Goal: Transaction & Acquisition: Purchase product/service

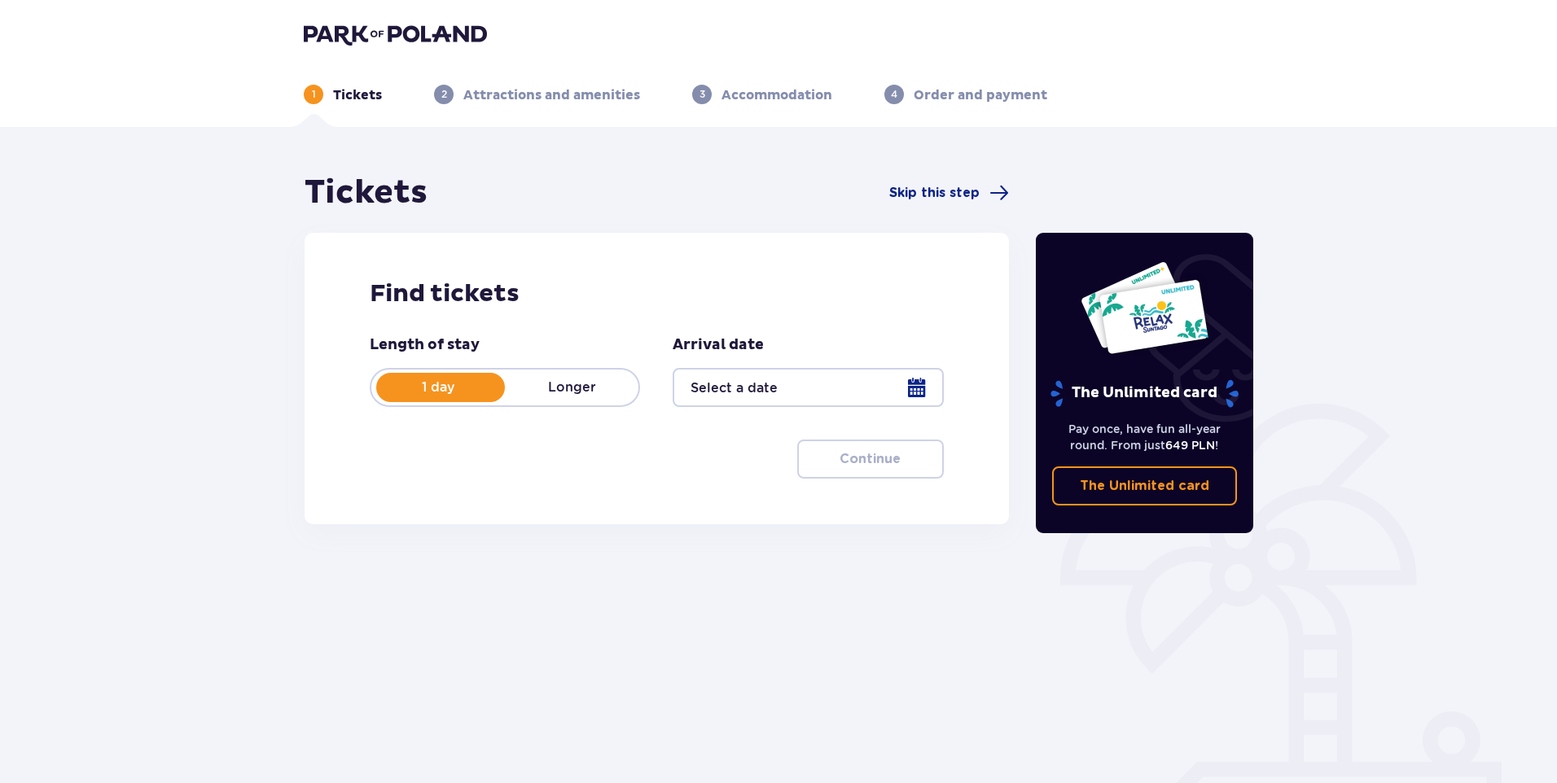
type input "17.10.25"
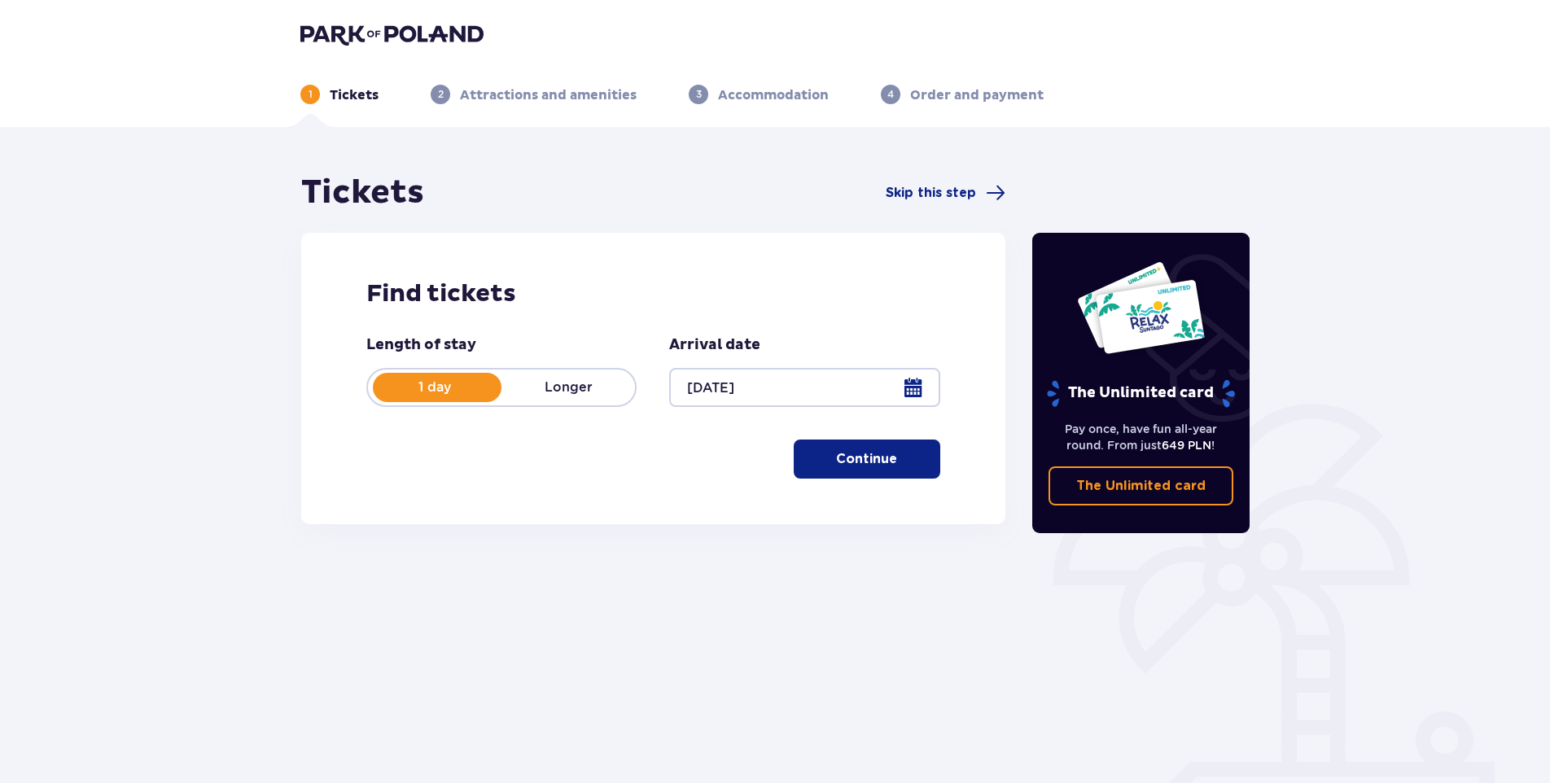
click at [891, 459] on span "button" at bounding box center [901, 459] width 20 height 20
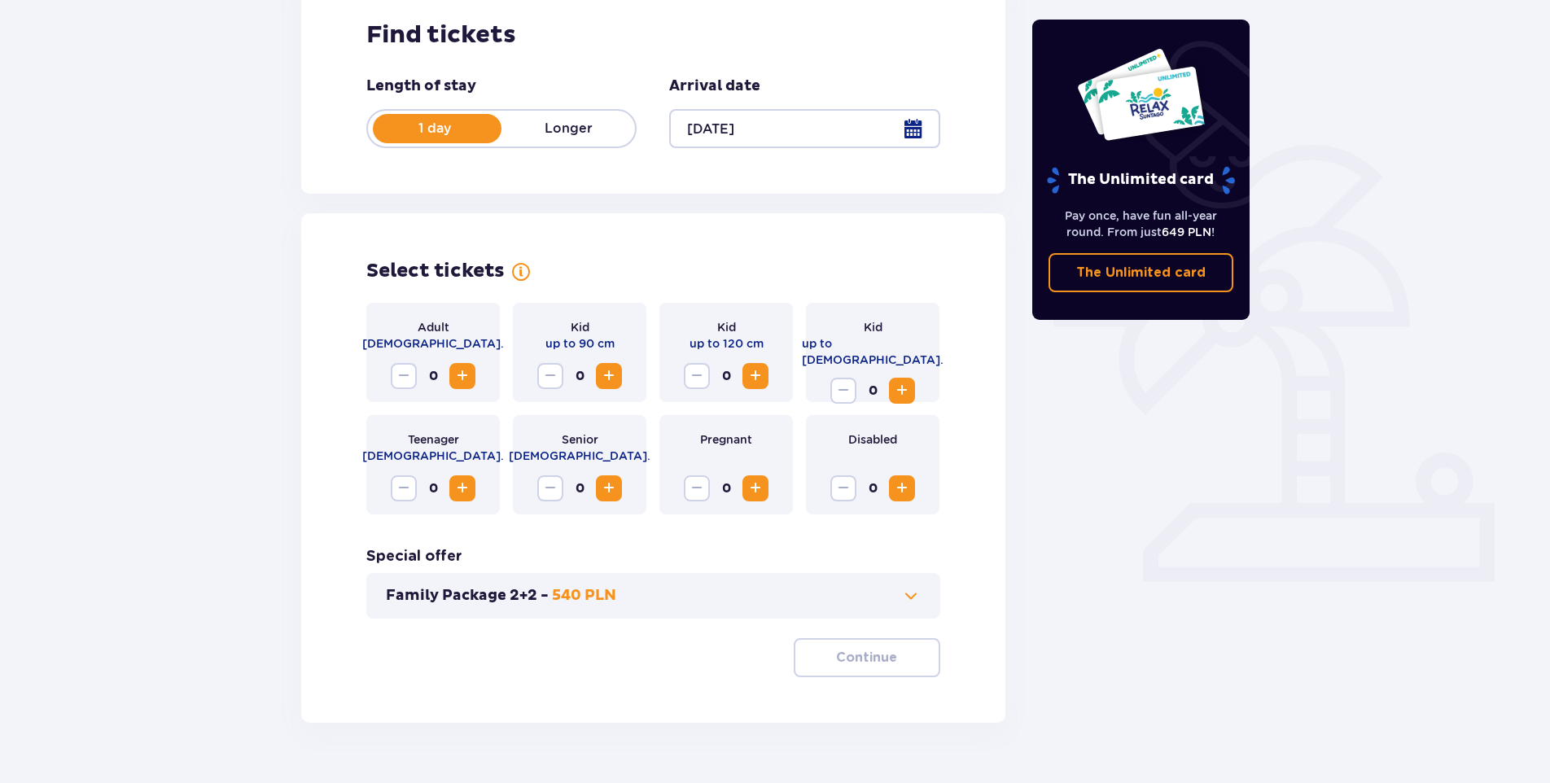
scroll to position [296, 0]
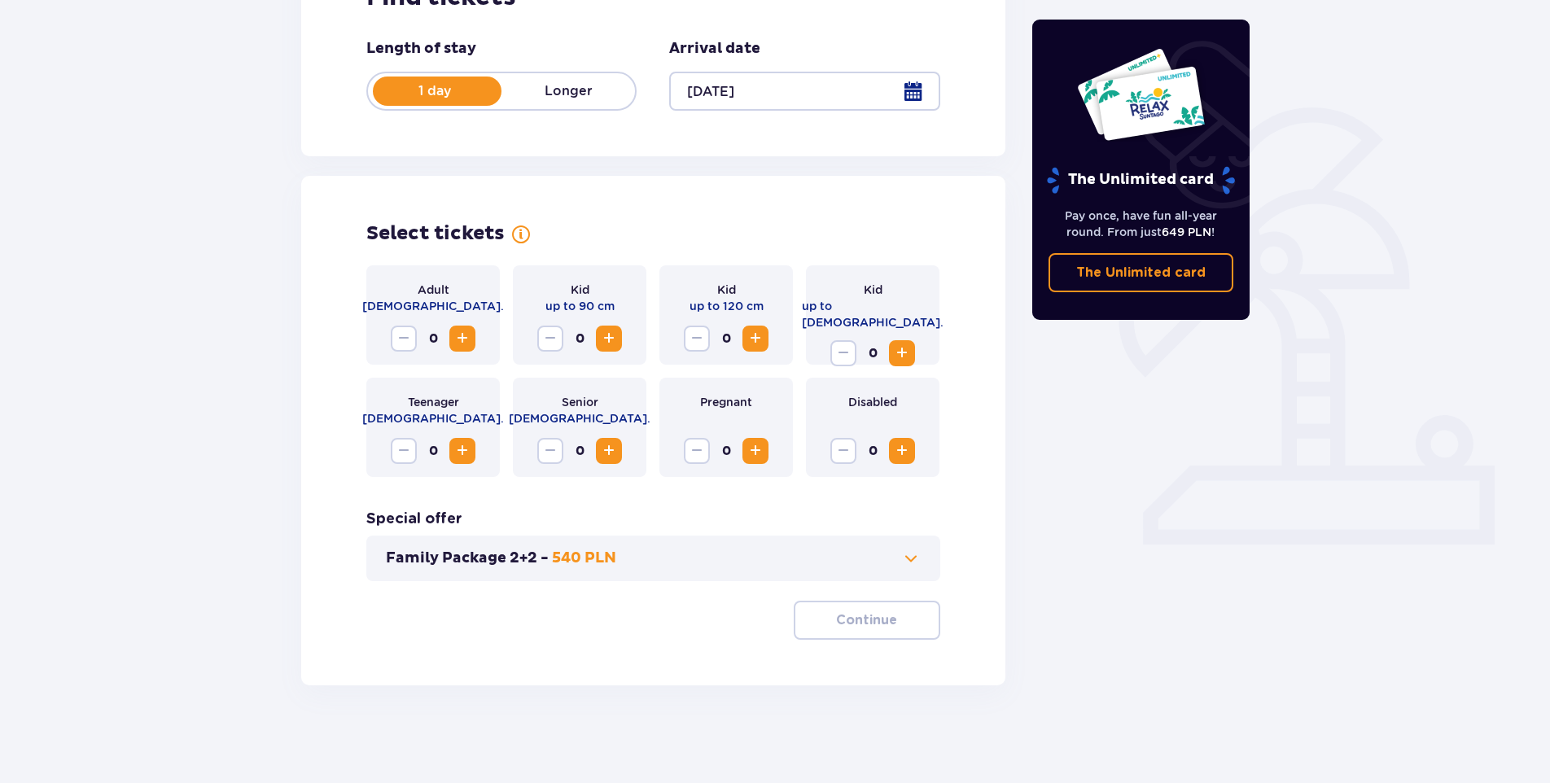
click at [462, 342] on span "Increase" at bounding box center [463, 339] width 20 height 20
click at [912, 615] on button "Continue" at bounding box center [867, 620] width 147 height 39
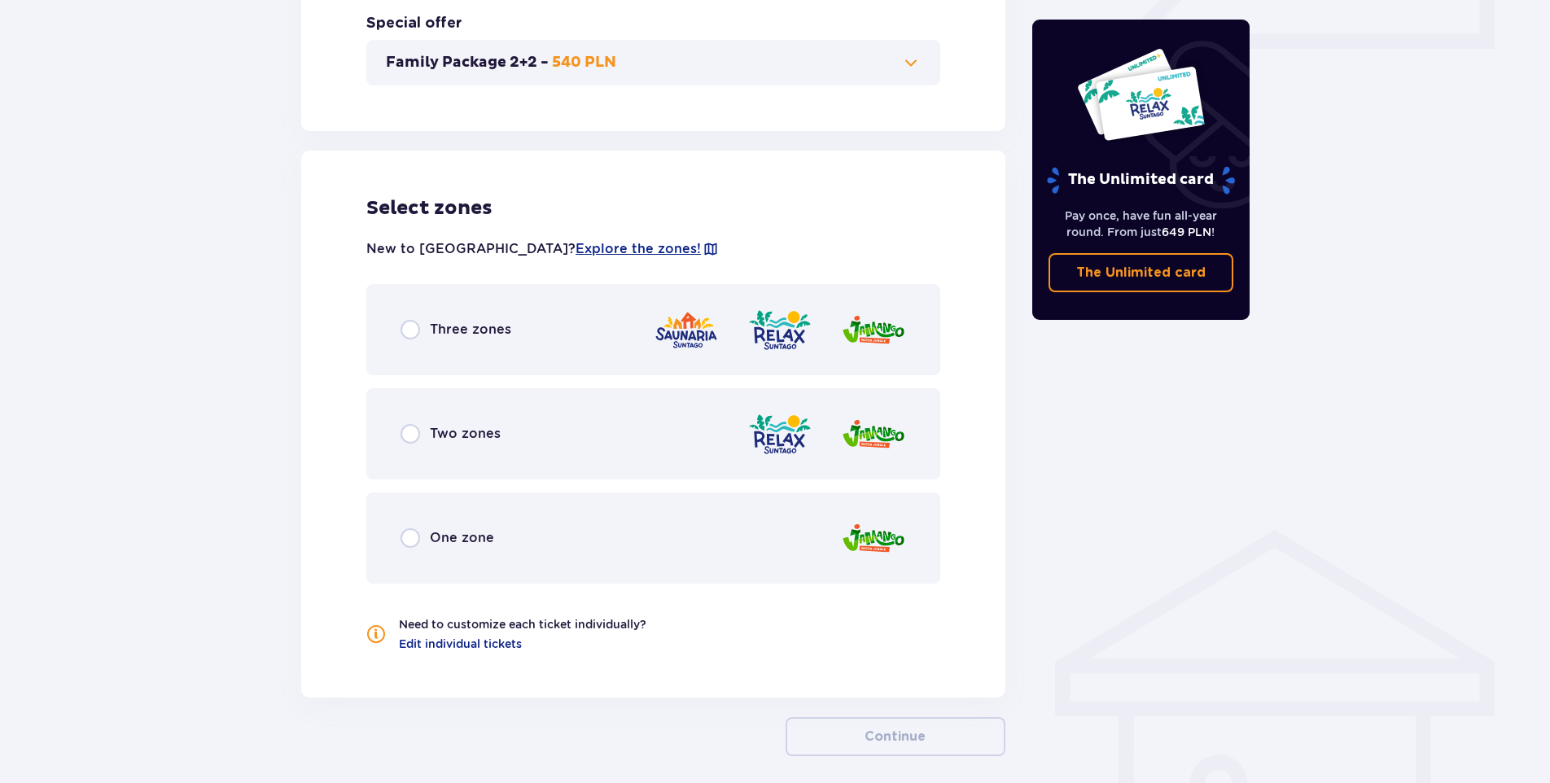
scroll to position [863, 0]
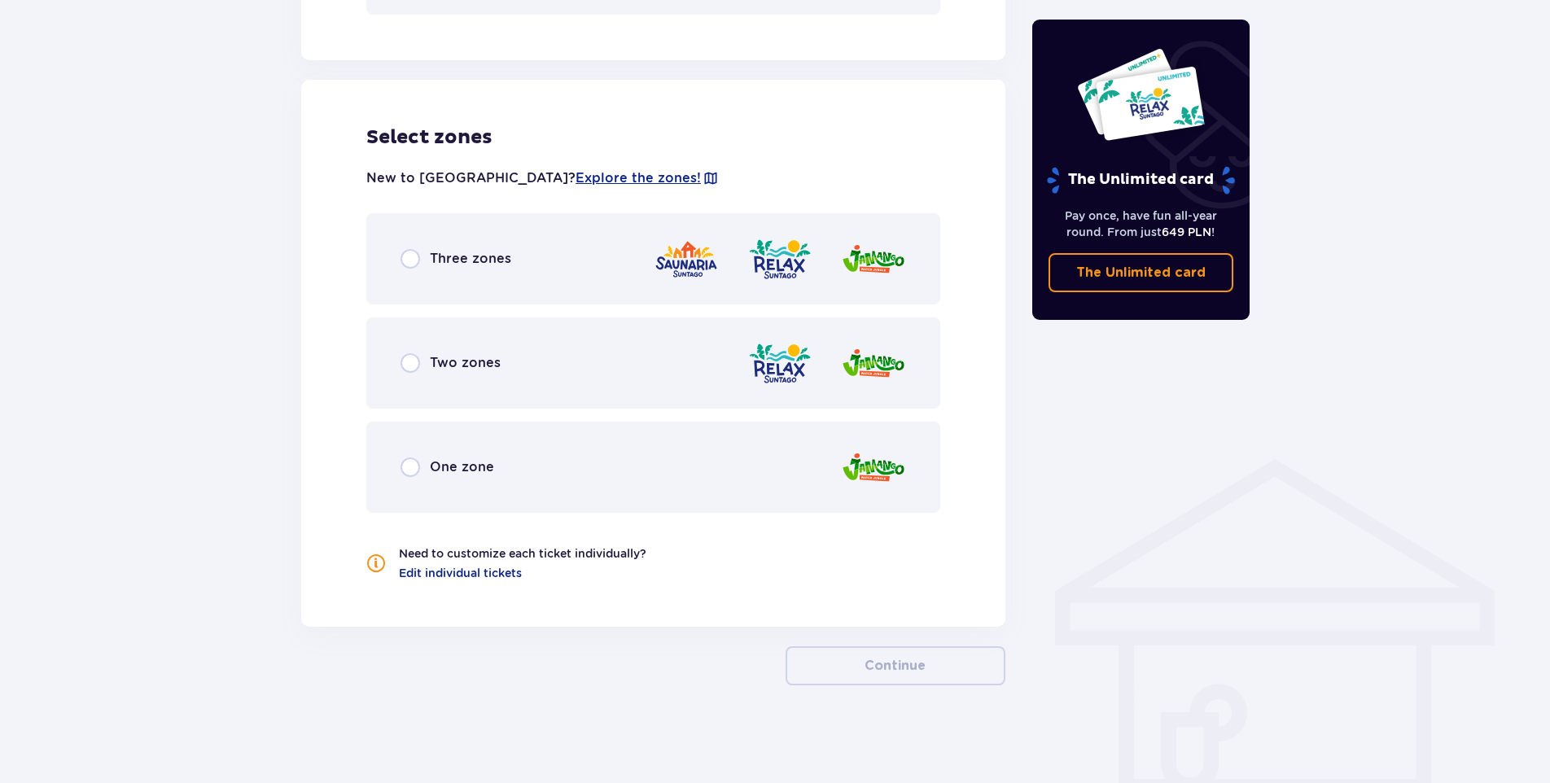
click at [411, 364] on input "radio" at bounding box center [411, 363] width 20 height 20
radio input "true"
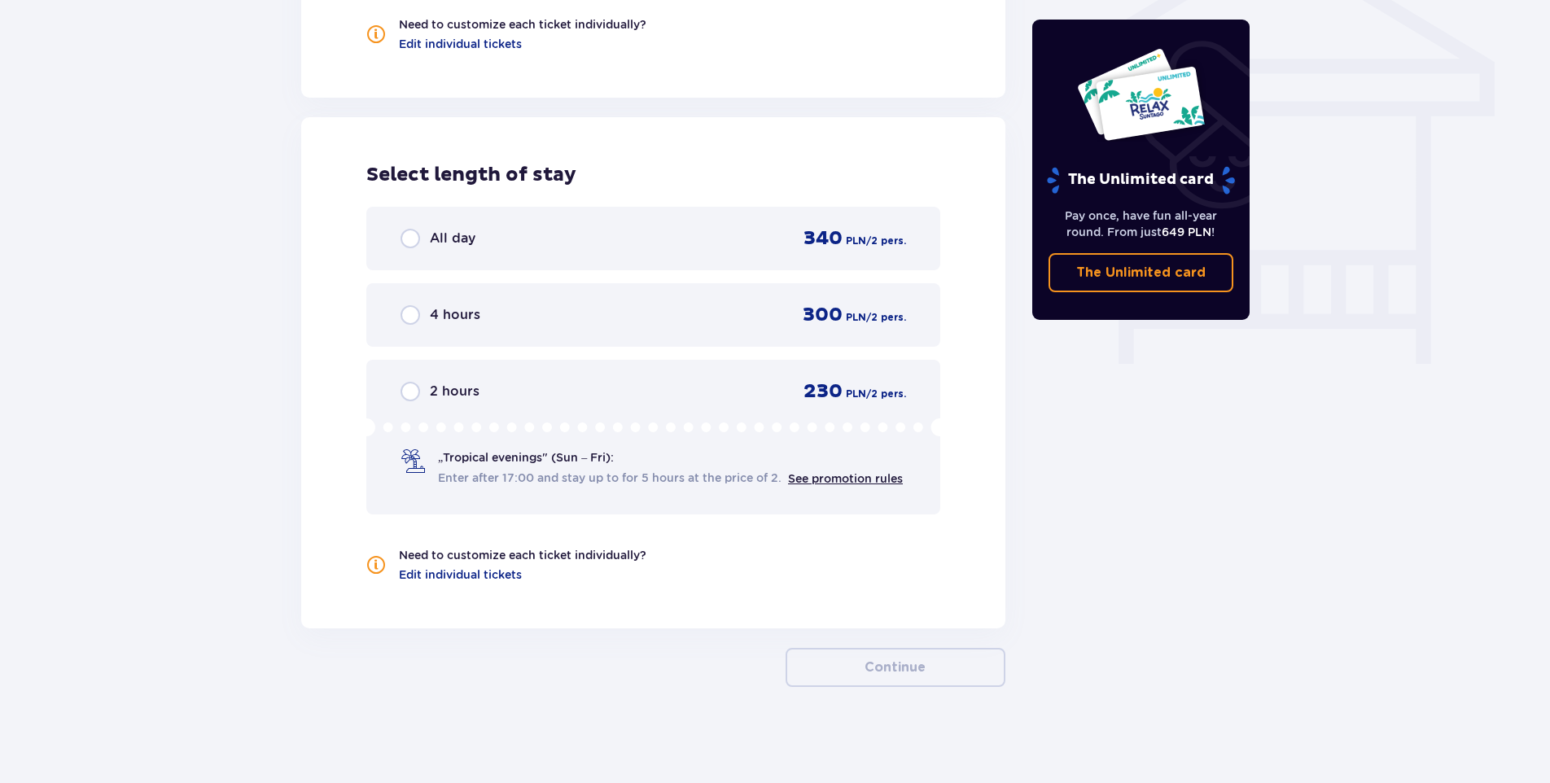
scroll to position [1394, 0]
click at [412, 239] on input "radio" at bounding box center [411, 237] width 20 height 20
radio input "true"
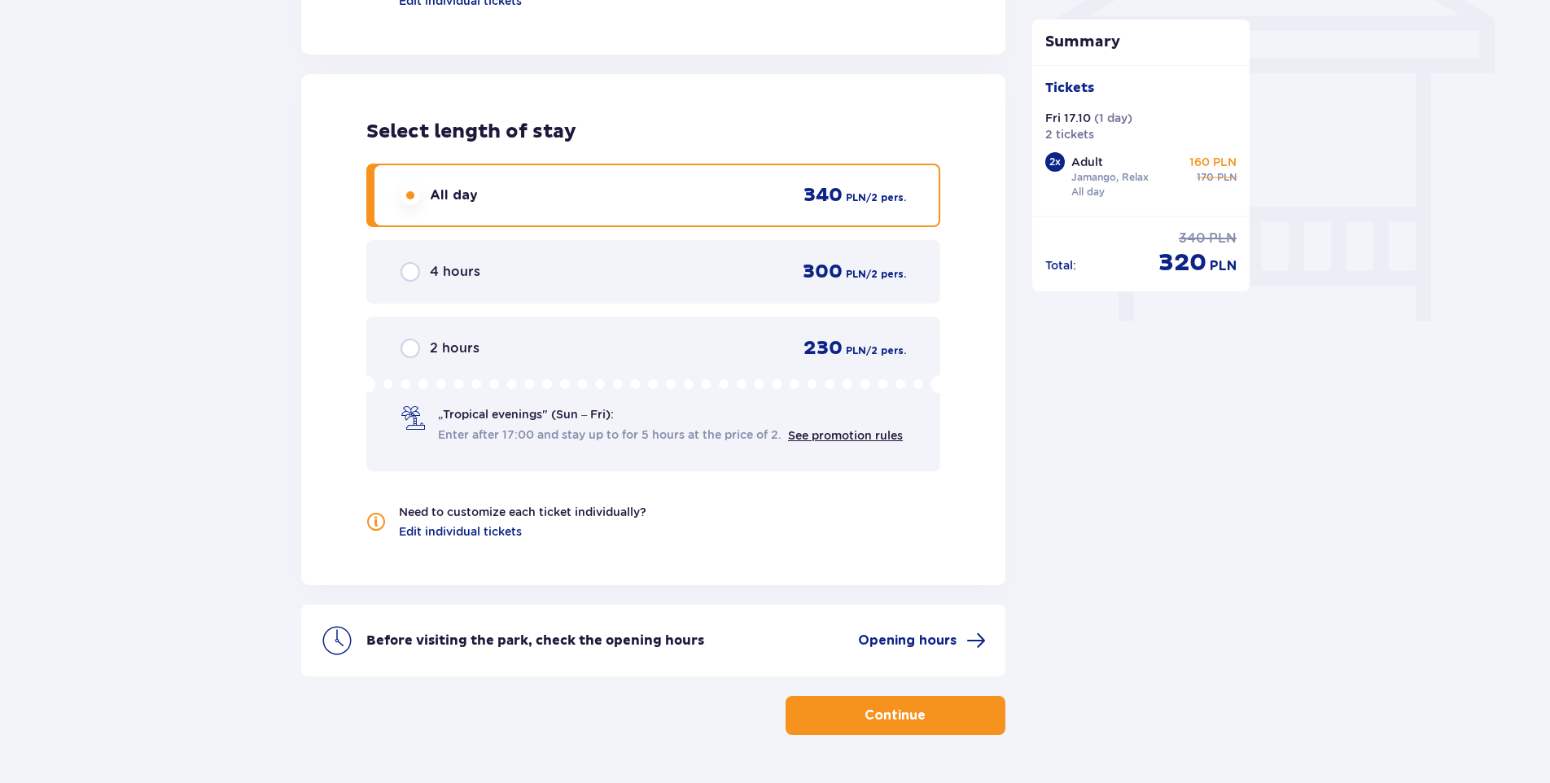
scroll to position [1475, 0]
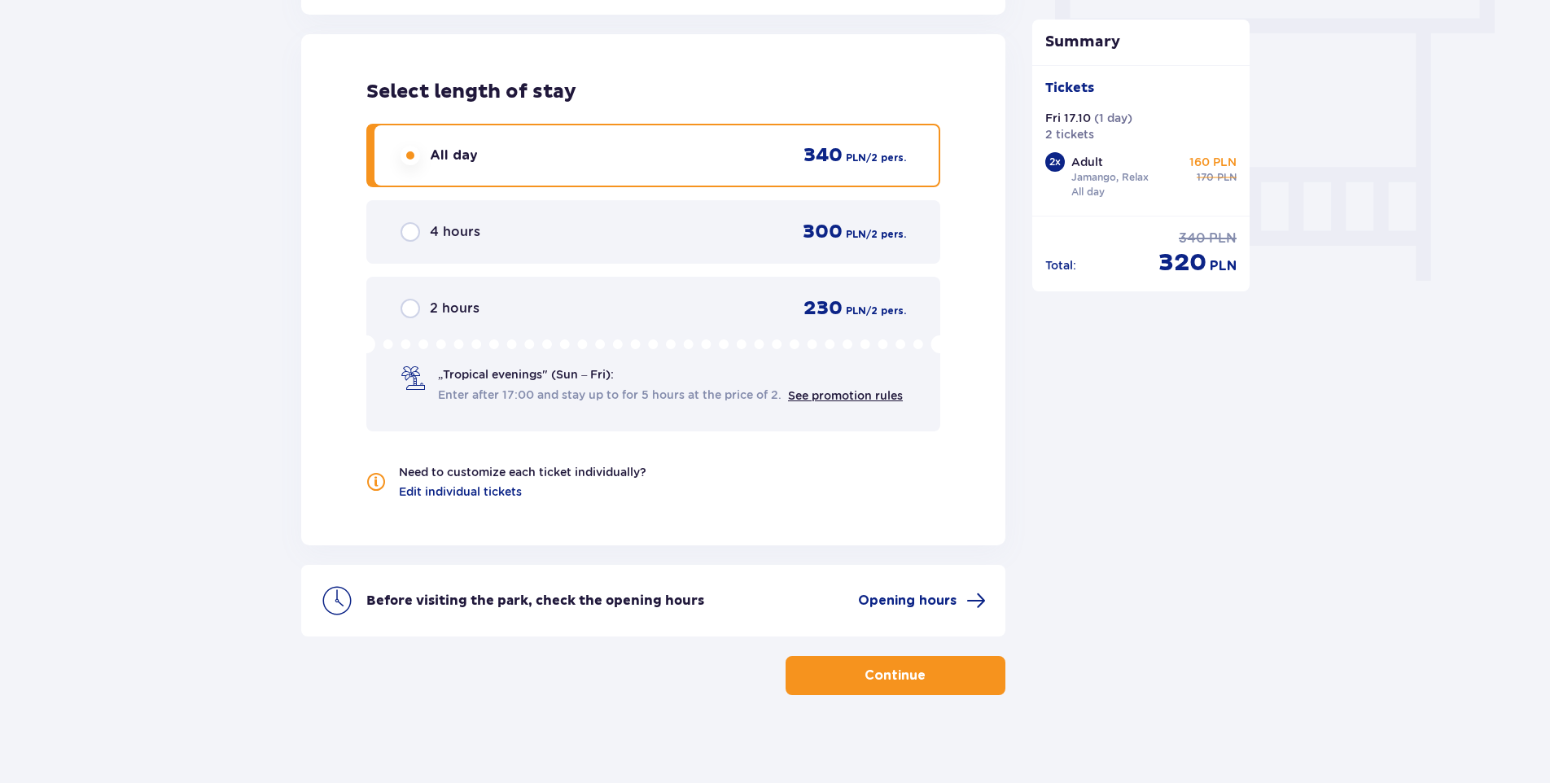
click at [889, 676] on p "Continue" at bounding box center [895, 676] width 61 height 18
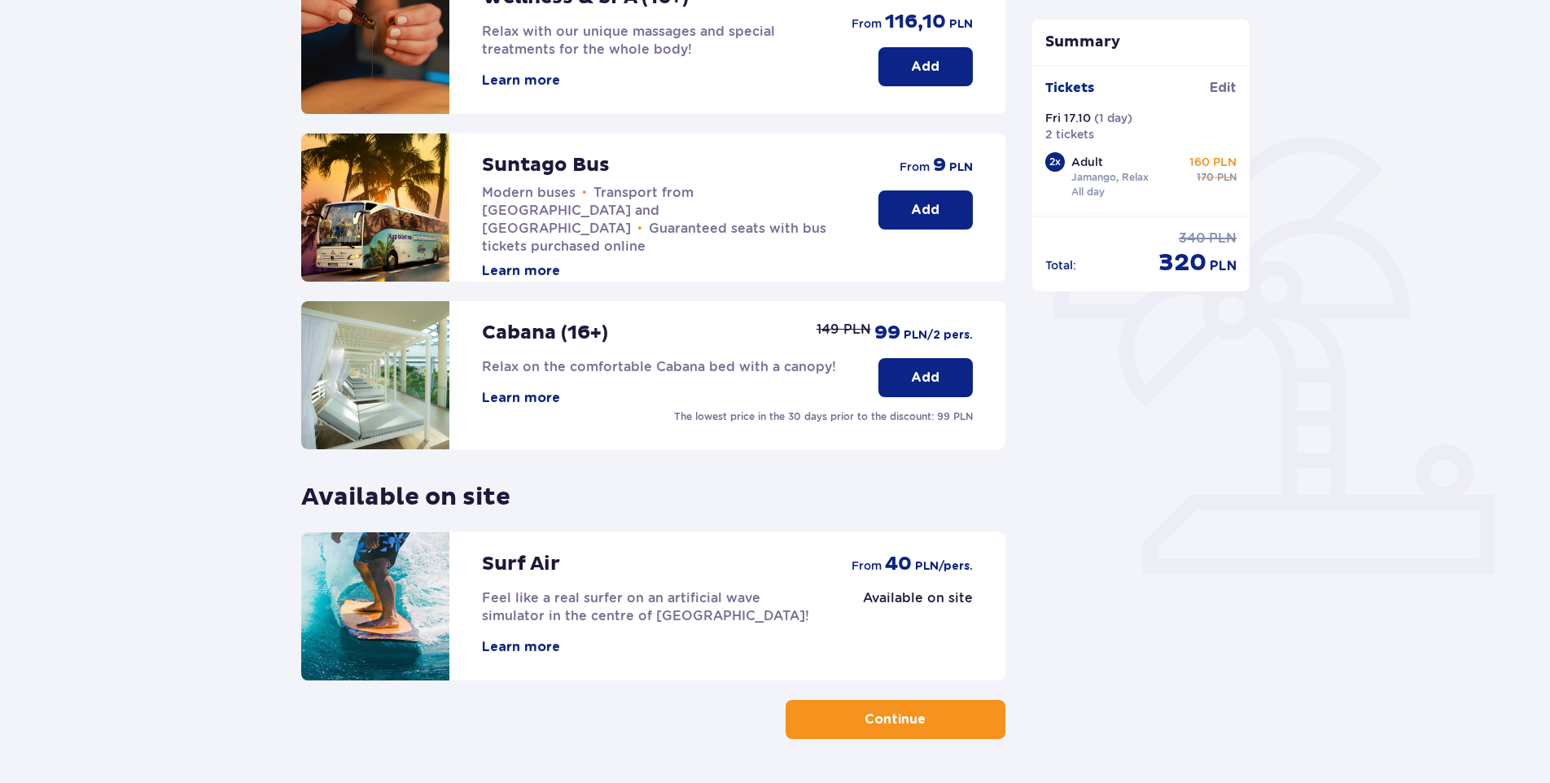
scroll to position [321, 0]
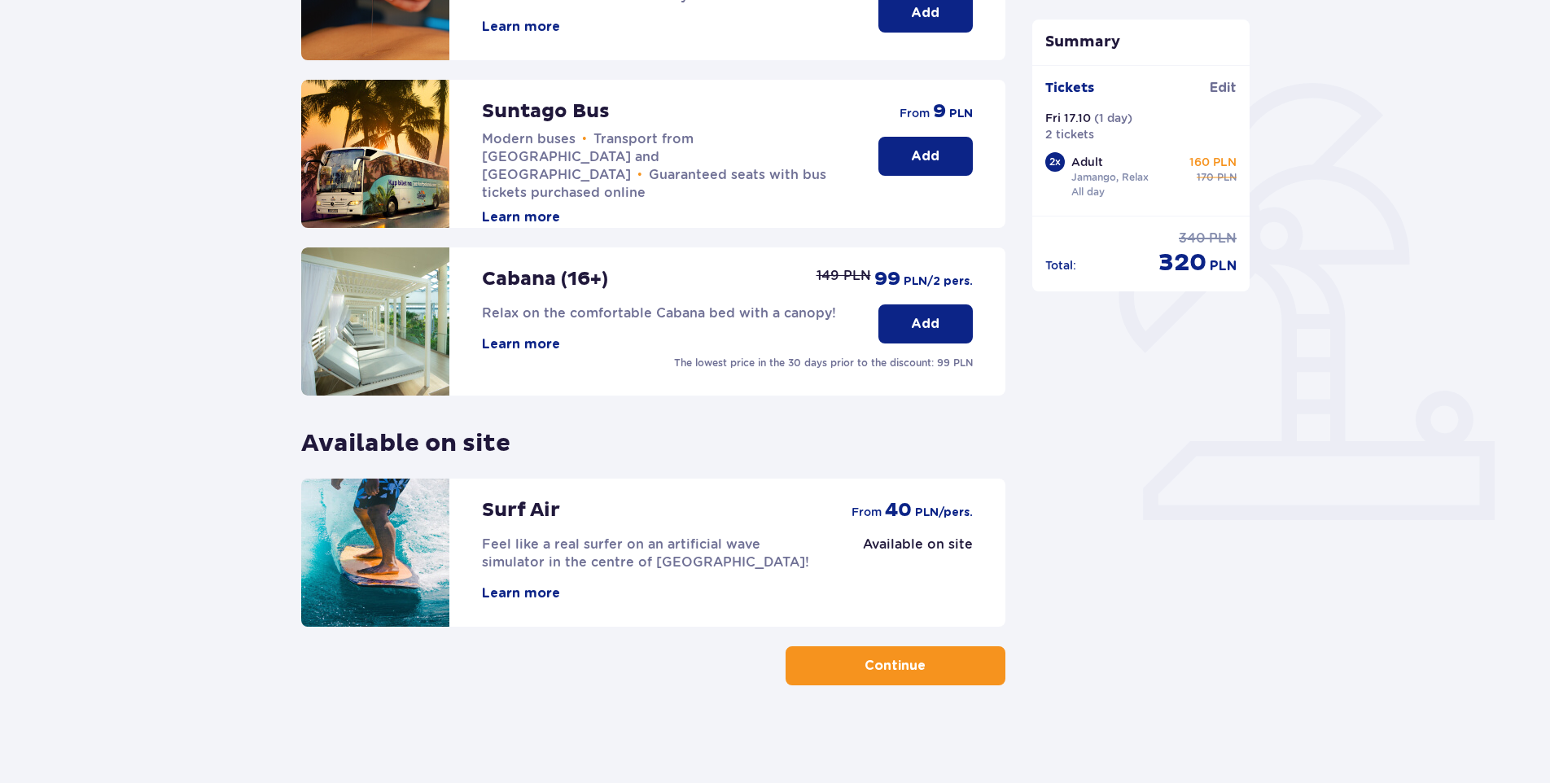
click at [886, 666] on p "Continue" at bounding box center [895, 666] width 61 height 18
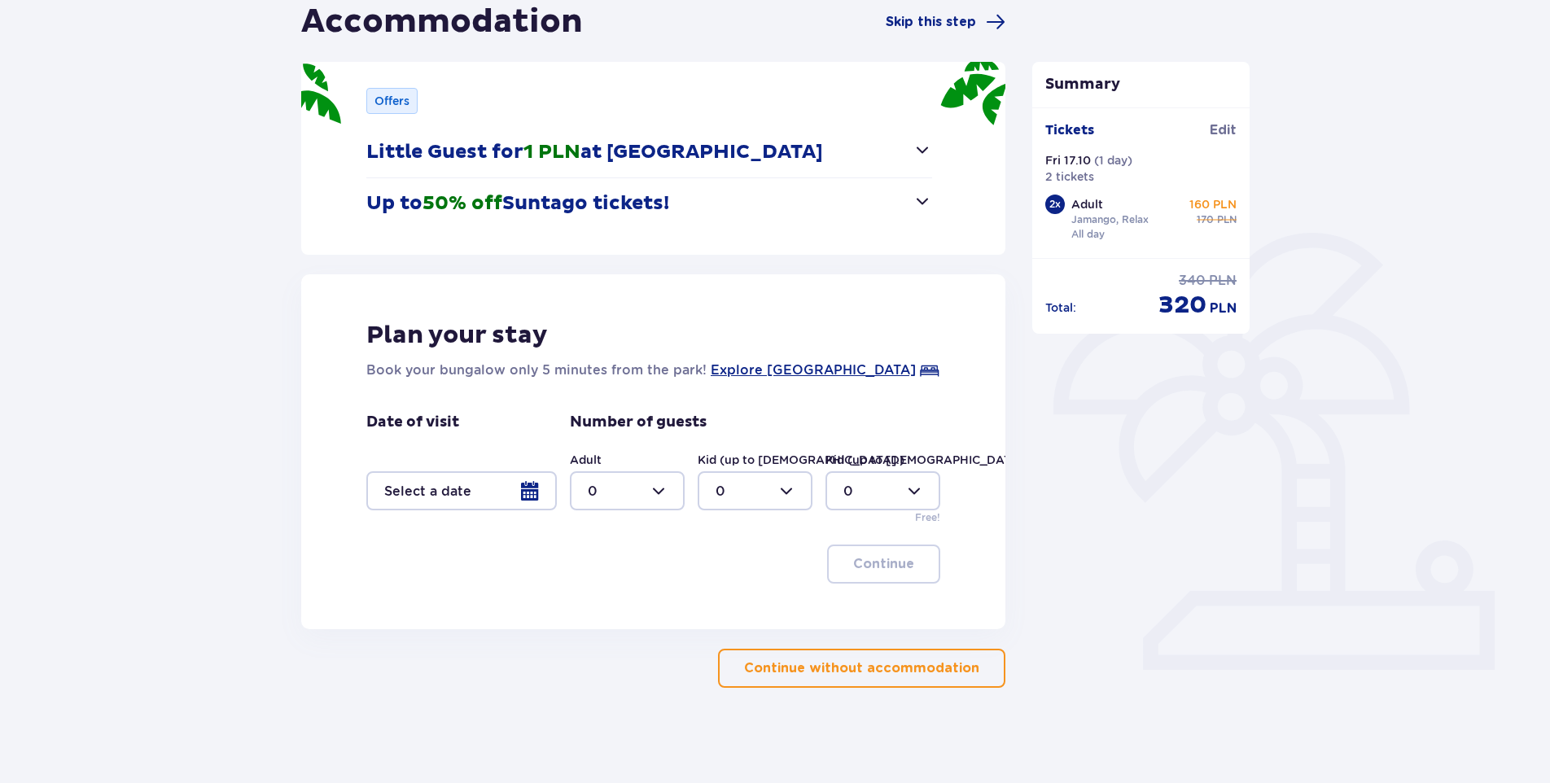
scroll to position [173, 0]
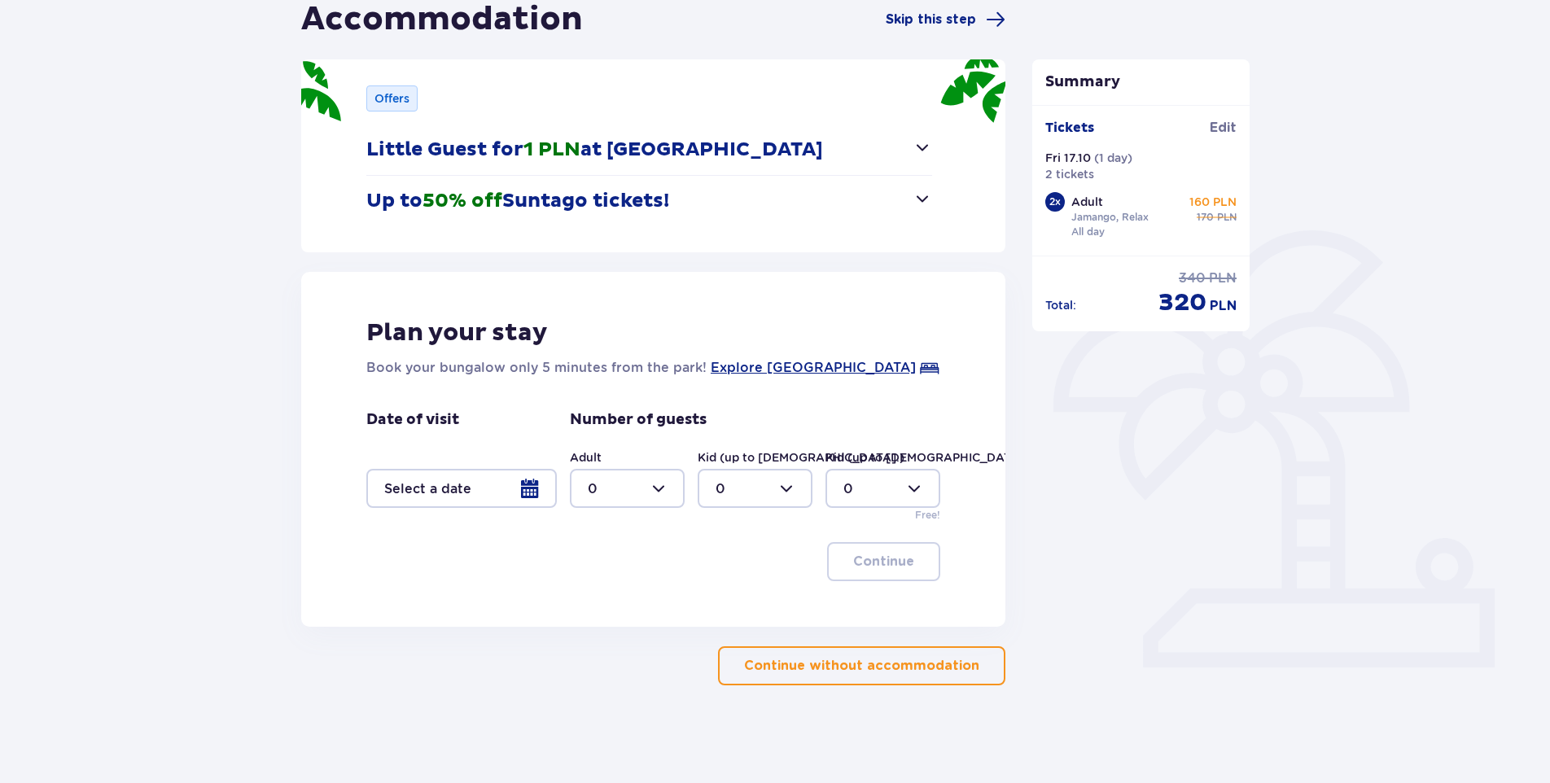
click at [851, 669] on p "Continue without accommodation" at bounding box center [861, 666] width 235 height 18
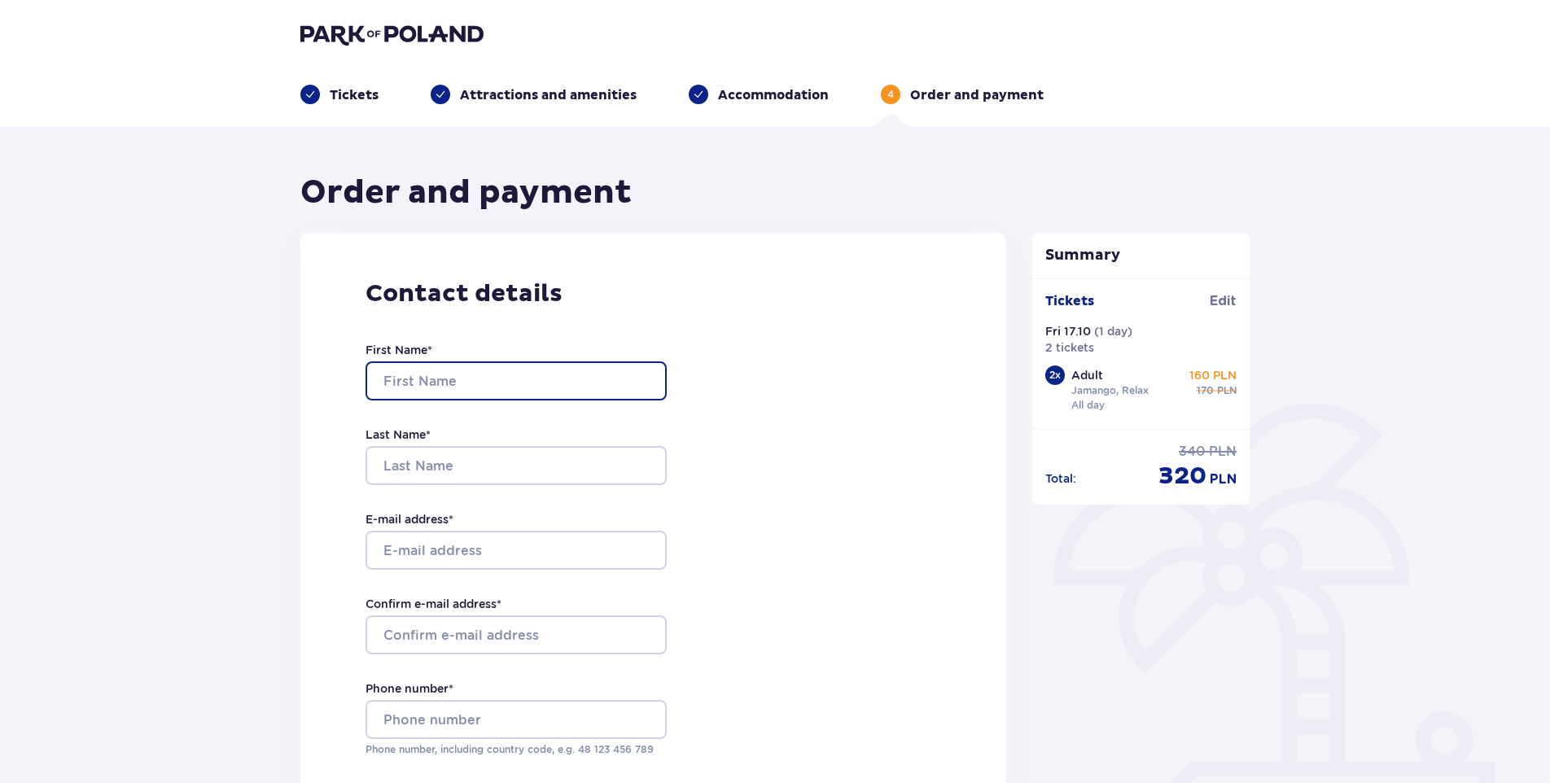
click at [435, 374] on input "First Name *" at bounding box center [516, 380] width 301 height 39
type input "Tomasz"
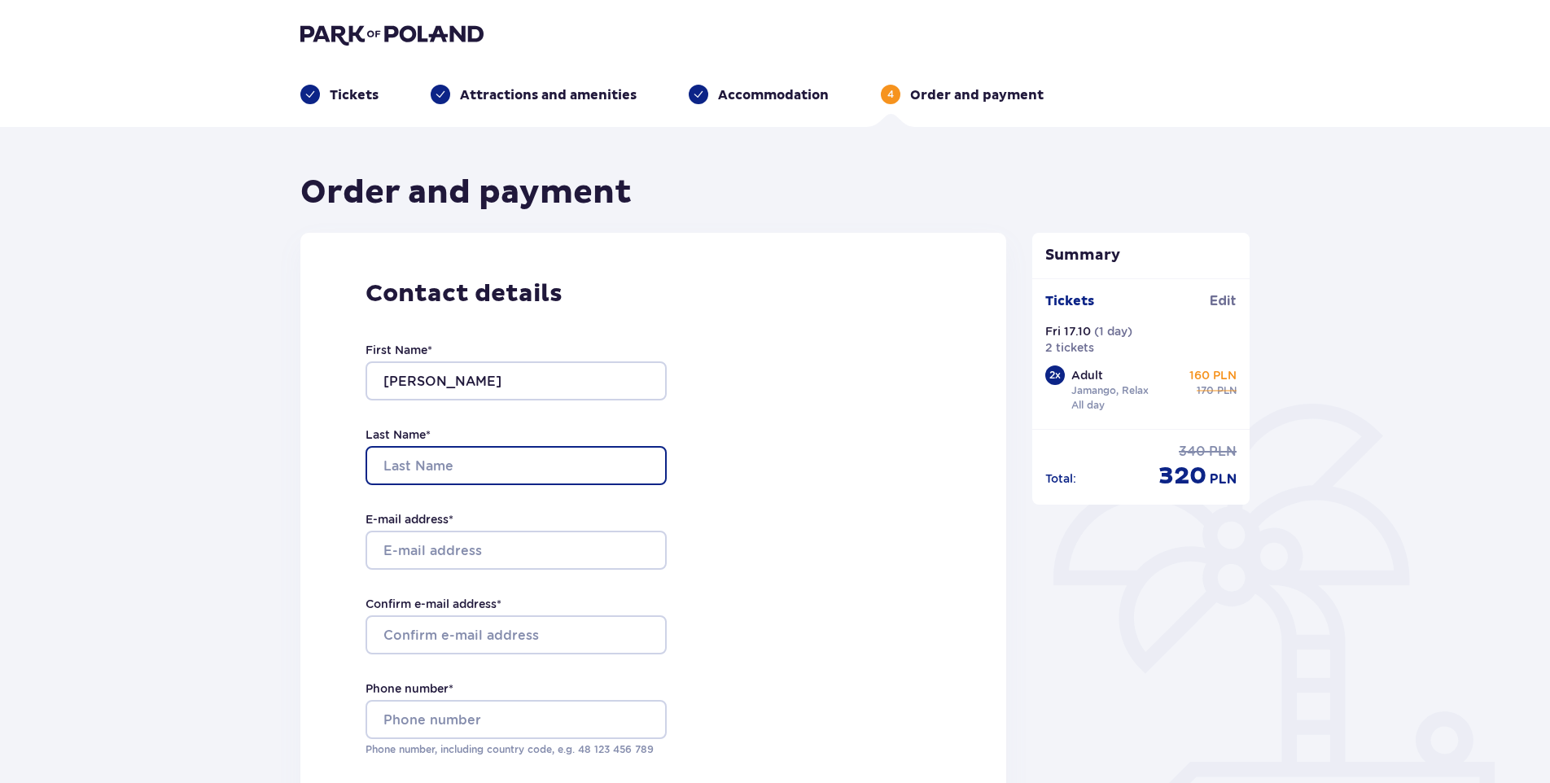
click at [438, 462] on input "Last Name *" at bounding box center [516, 465] width 301 height 39
type input "Bonkowski"
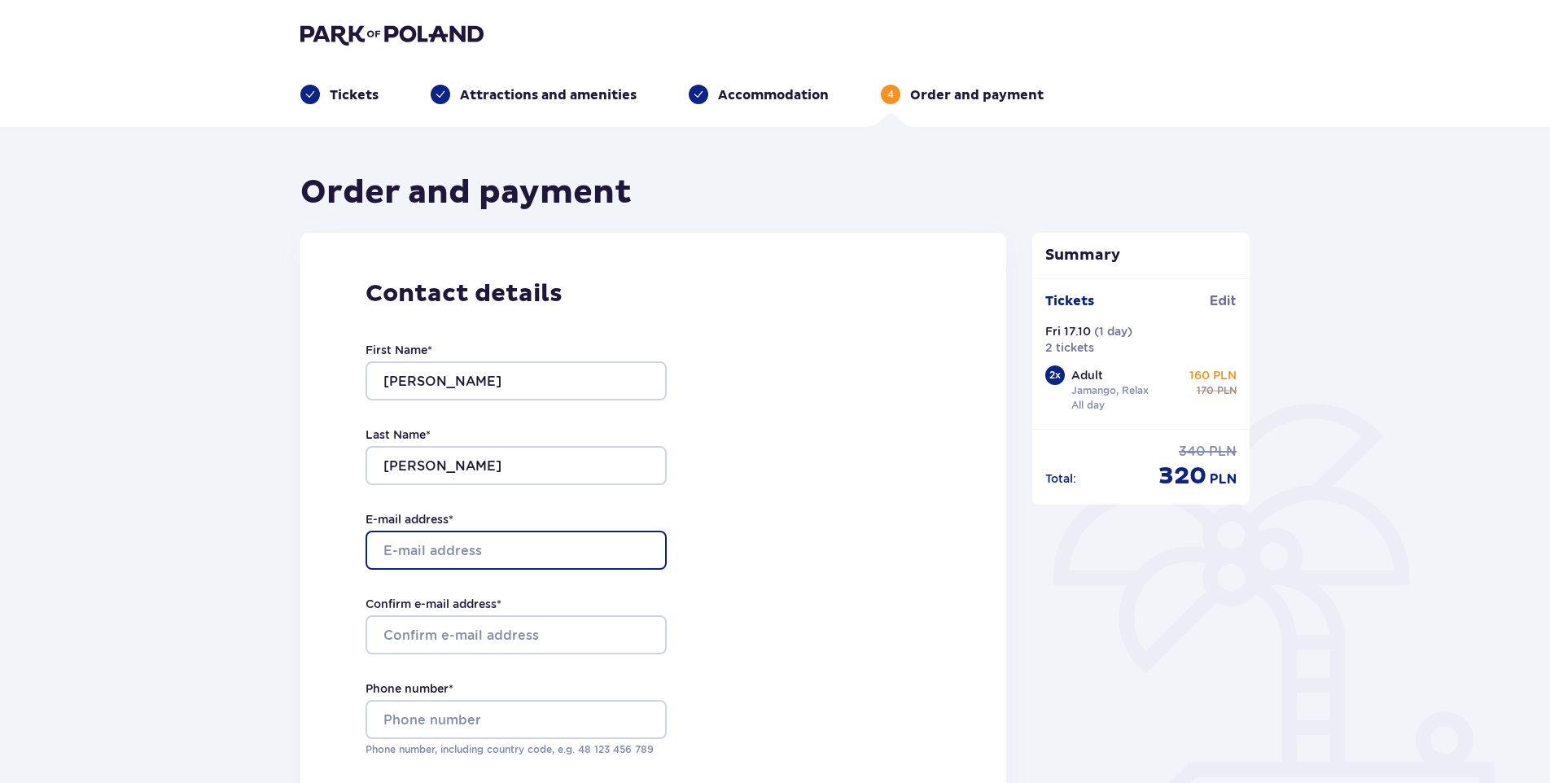
click at [450, 548] on input "E-mail address *" at bounding box center [516, 550] width 301 height 39
type input "[PERSON_NAME][EMAIL_ADDRESS][PERSON_NAME][DOMAIN_NAME]"
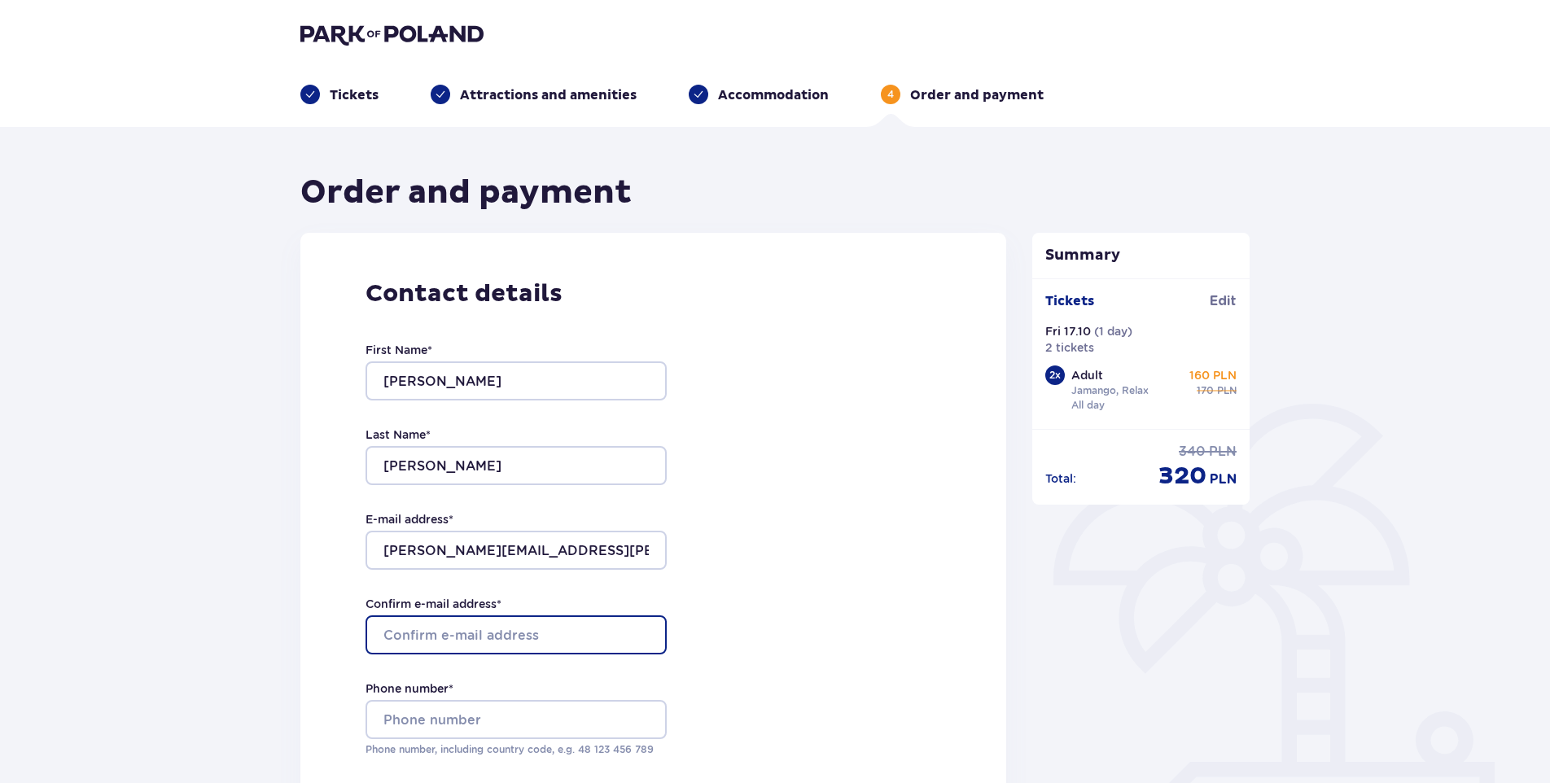
click at [479, 629] on input "Confirm e-mail address *" at bounding box center [516, 634] width 301 height 39
type input "[PERSON_NAME][EMAIL_ADDRESS][PERSON_NAME][DOMAIN_NAME]"
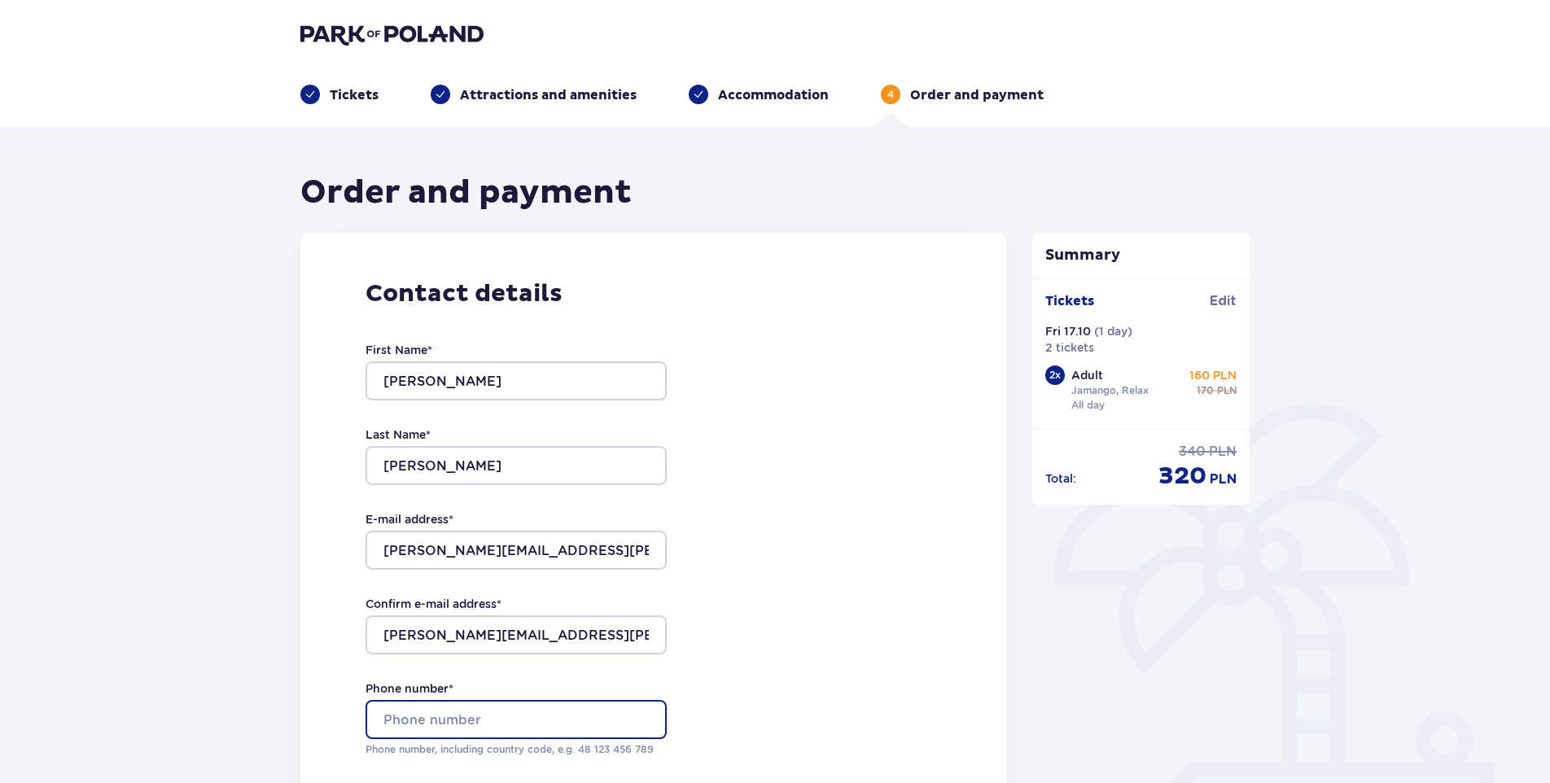
click at [488, 712] on input "Phone number *" at bounding box center [516, 719] width 301 height 39
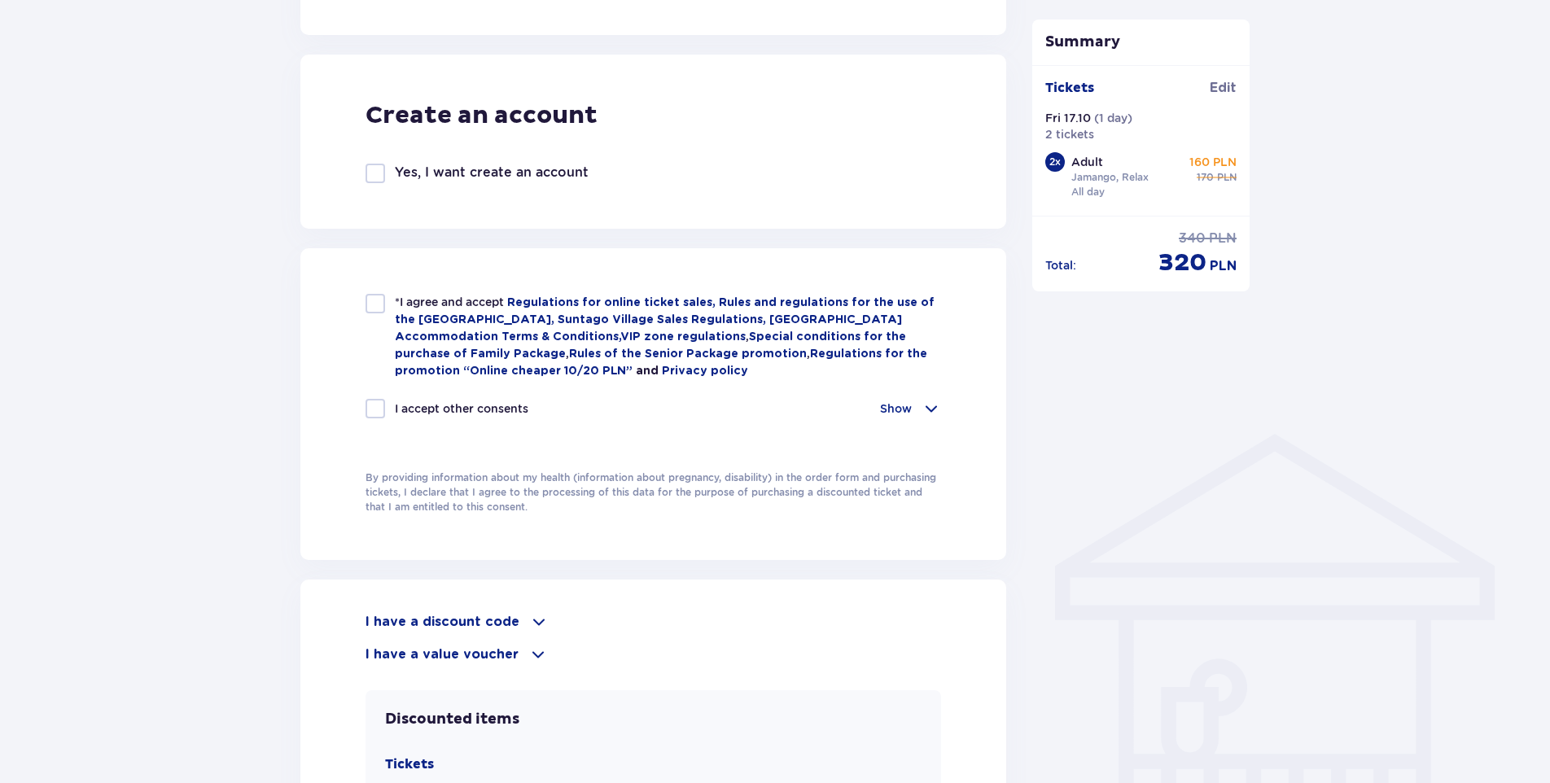
scroll to position [895, 0]
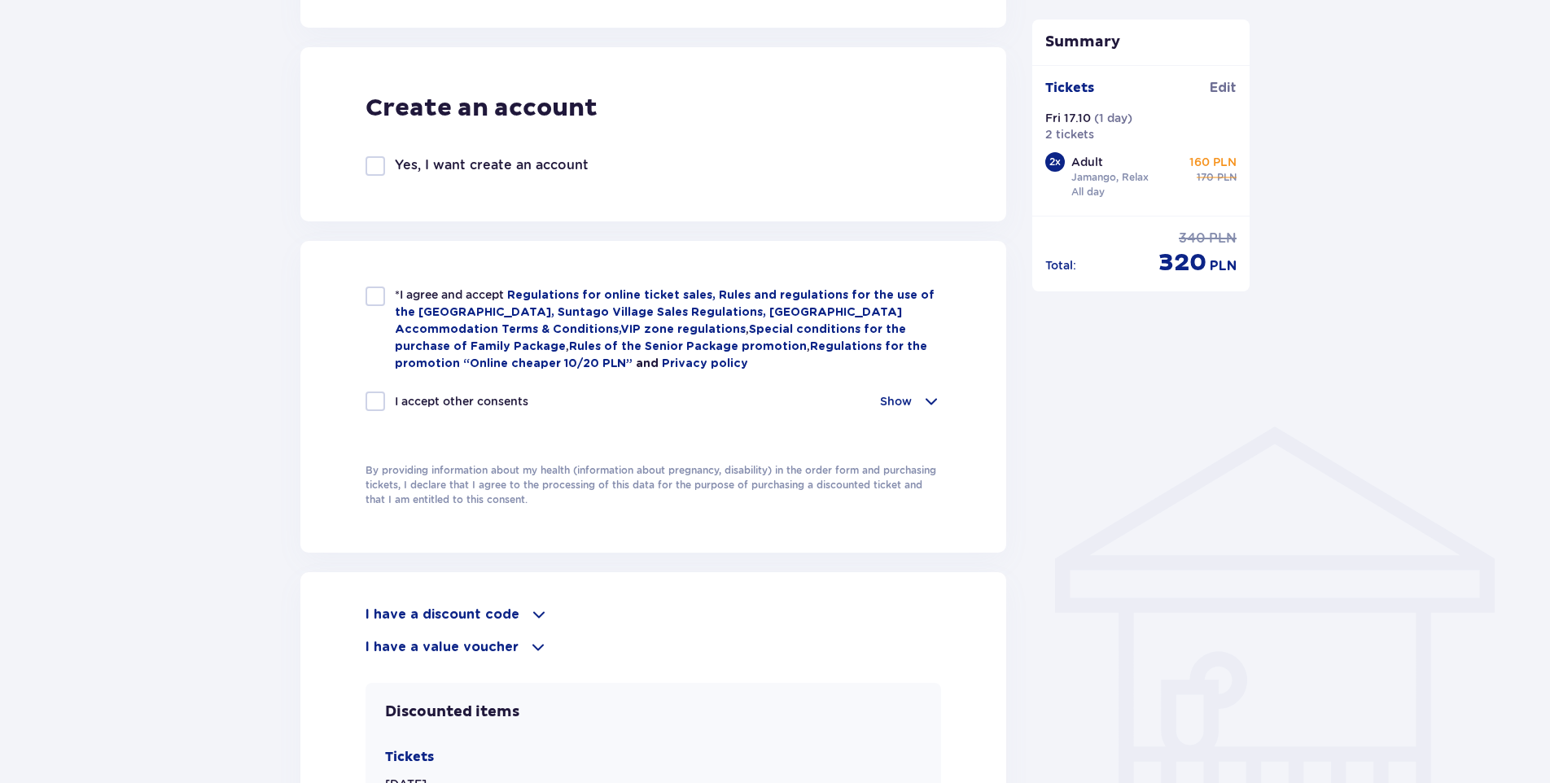
type input "00353862504472"
click at [371, 293] on div at bounding box center [376, 297] width 20 height 20
checkbox input "true"
click at [368, 396] on div at bounding box center [376, 402] width 20 height 20
checkbox input "true"
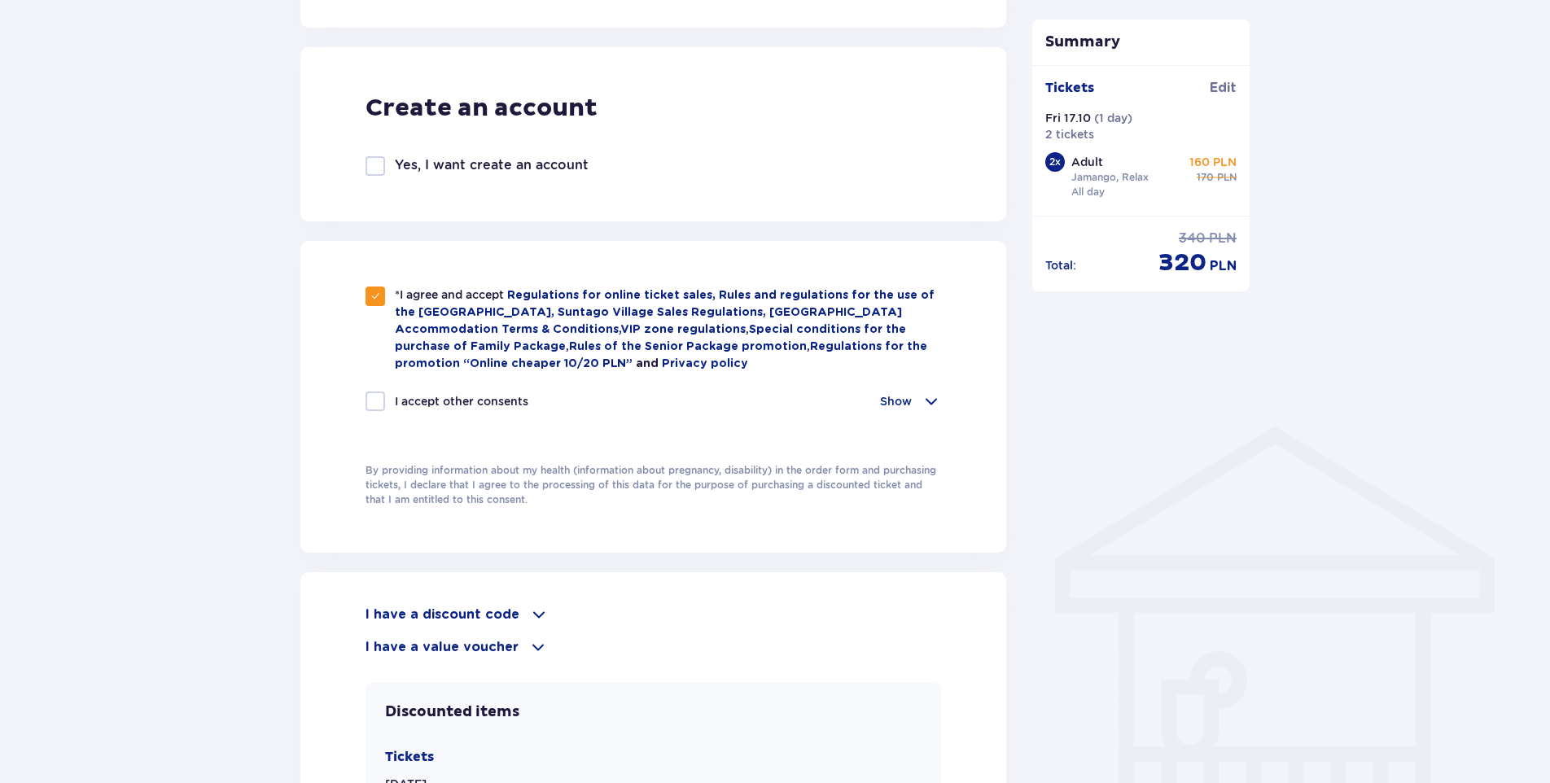
checkbox input "true"
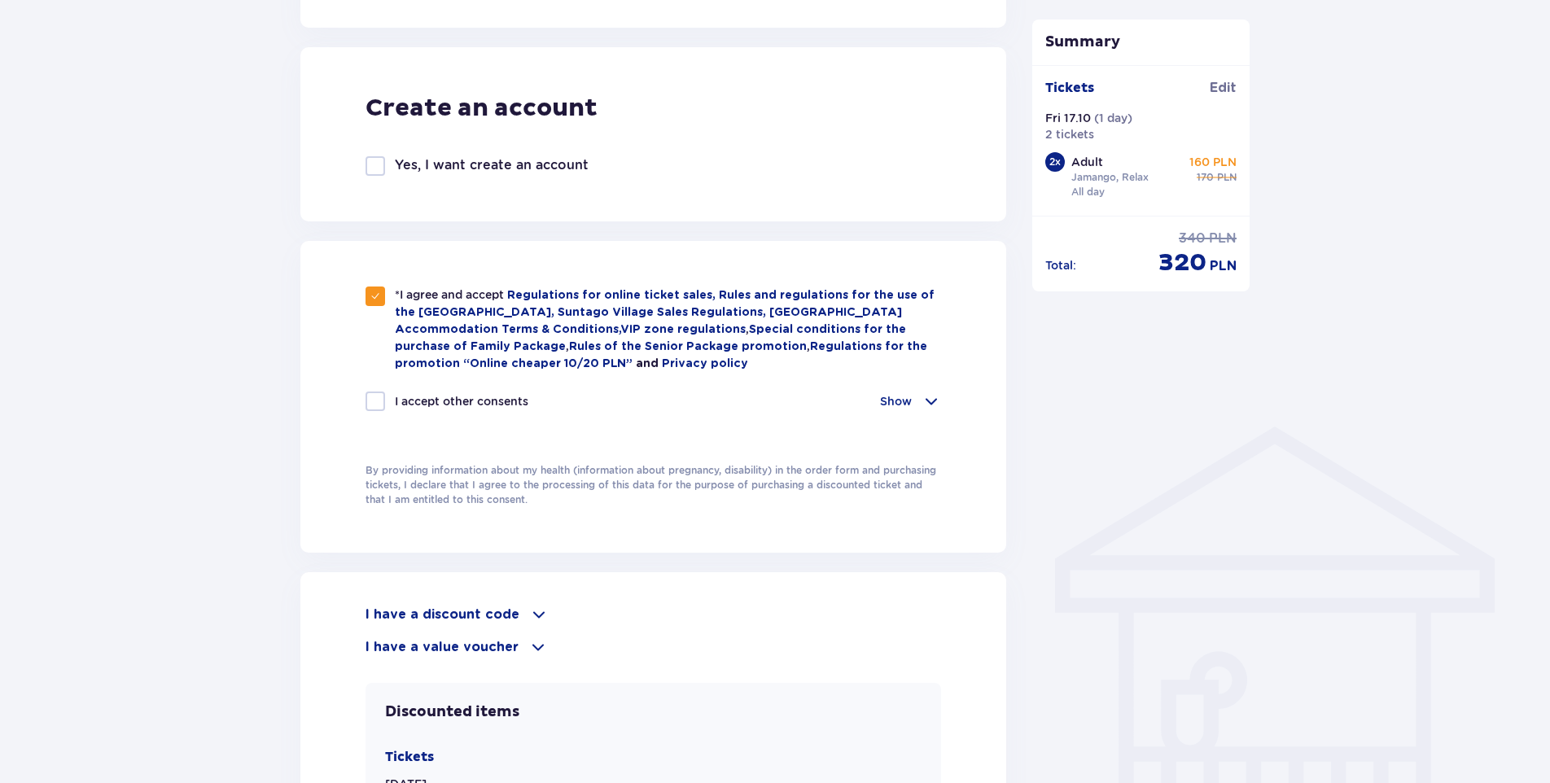
checkbox input "true"
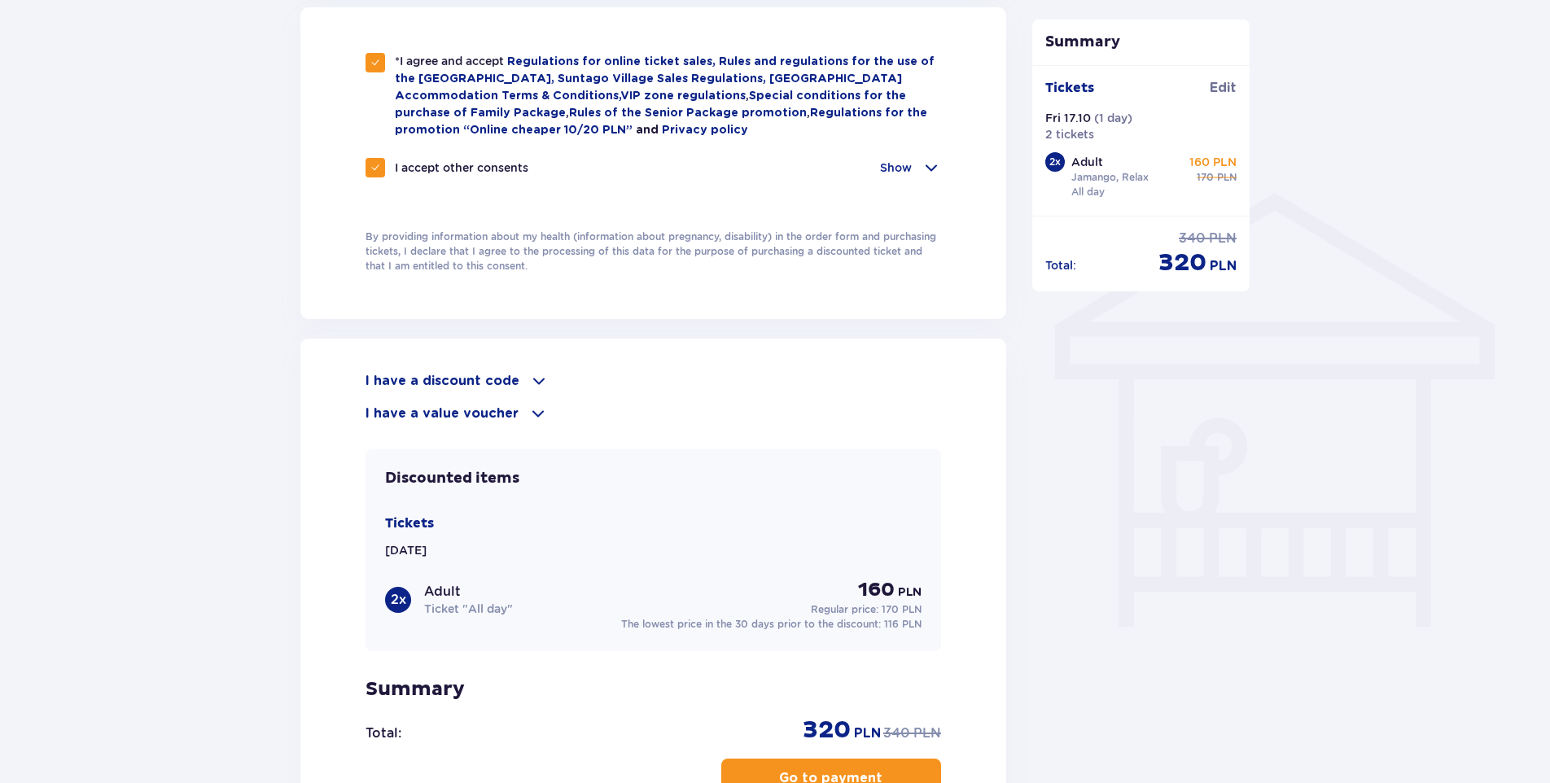
scroll to position [1140, 0]
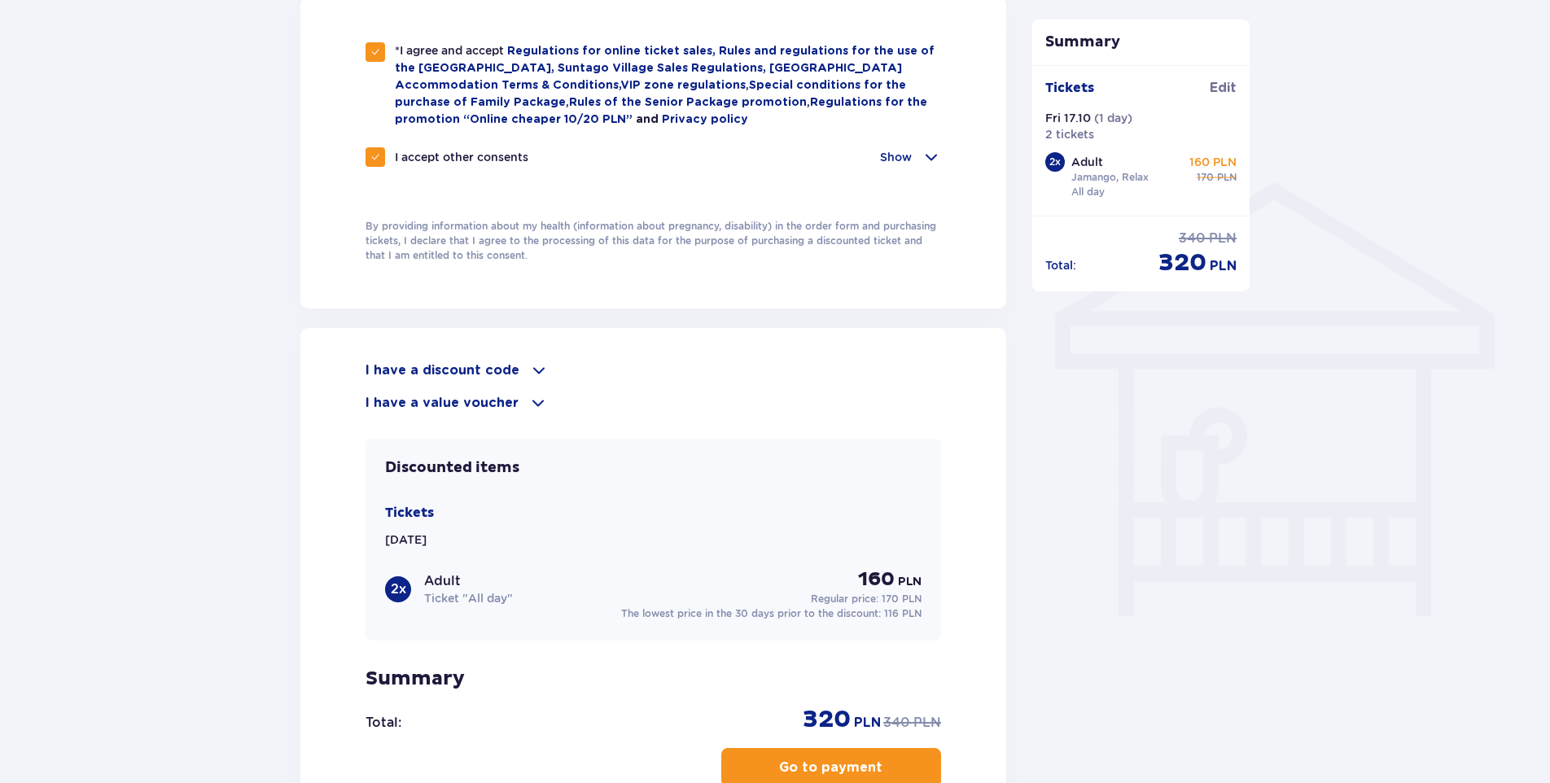
click at [604, 405] on div "I have a value voucher" at bounding box center [654, 403] width 576 height 20
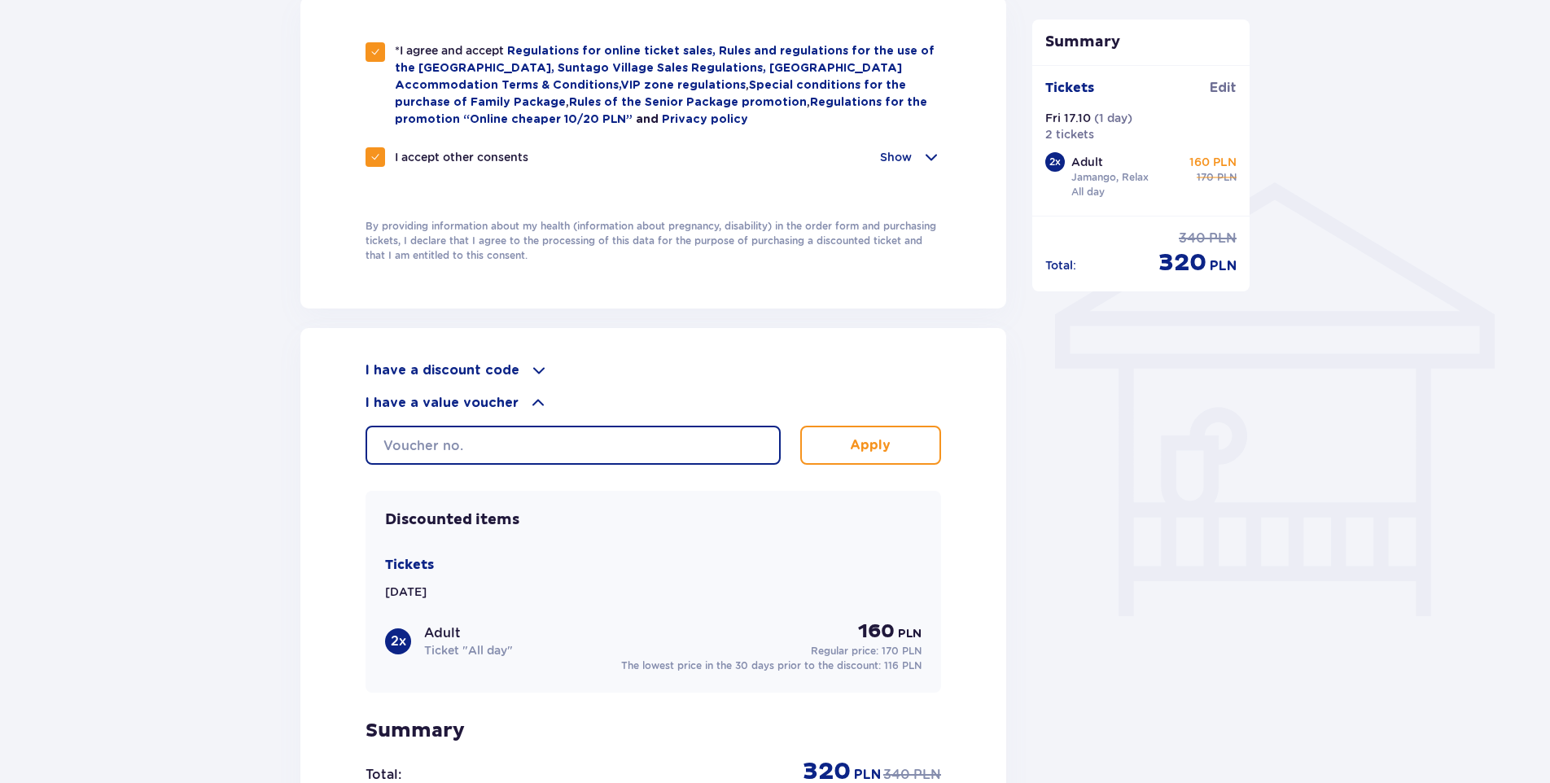
click at [549, 450] on input "text" at bounding box center [573, 445] width 415 height 39
type input "0620003100107519"
click at [883, 446] on p "Apply" at bounding box center [870, 445] width 41 height 18
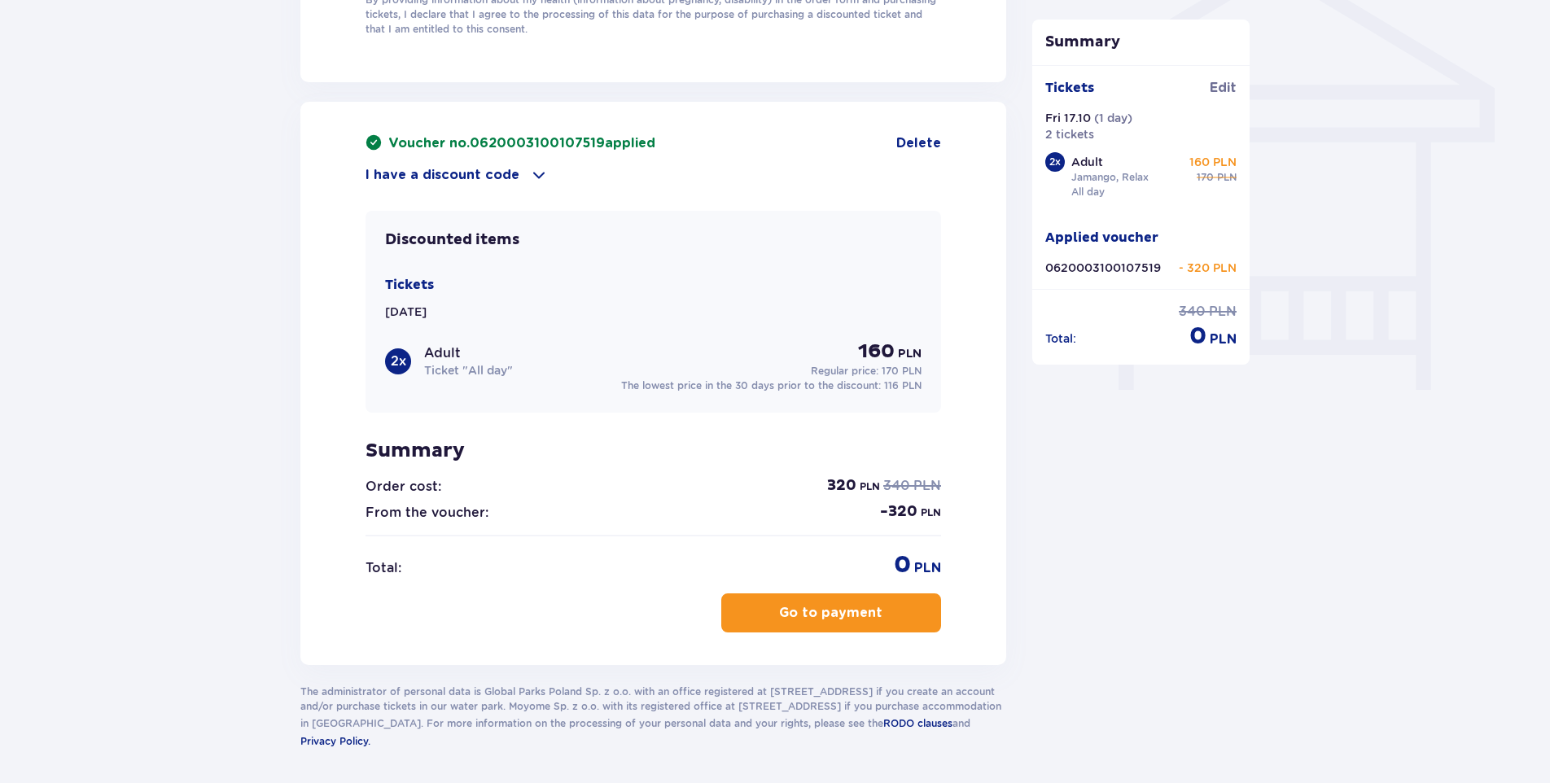
scroll to position [1384, 0]
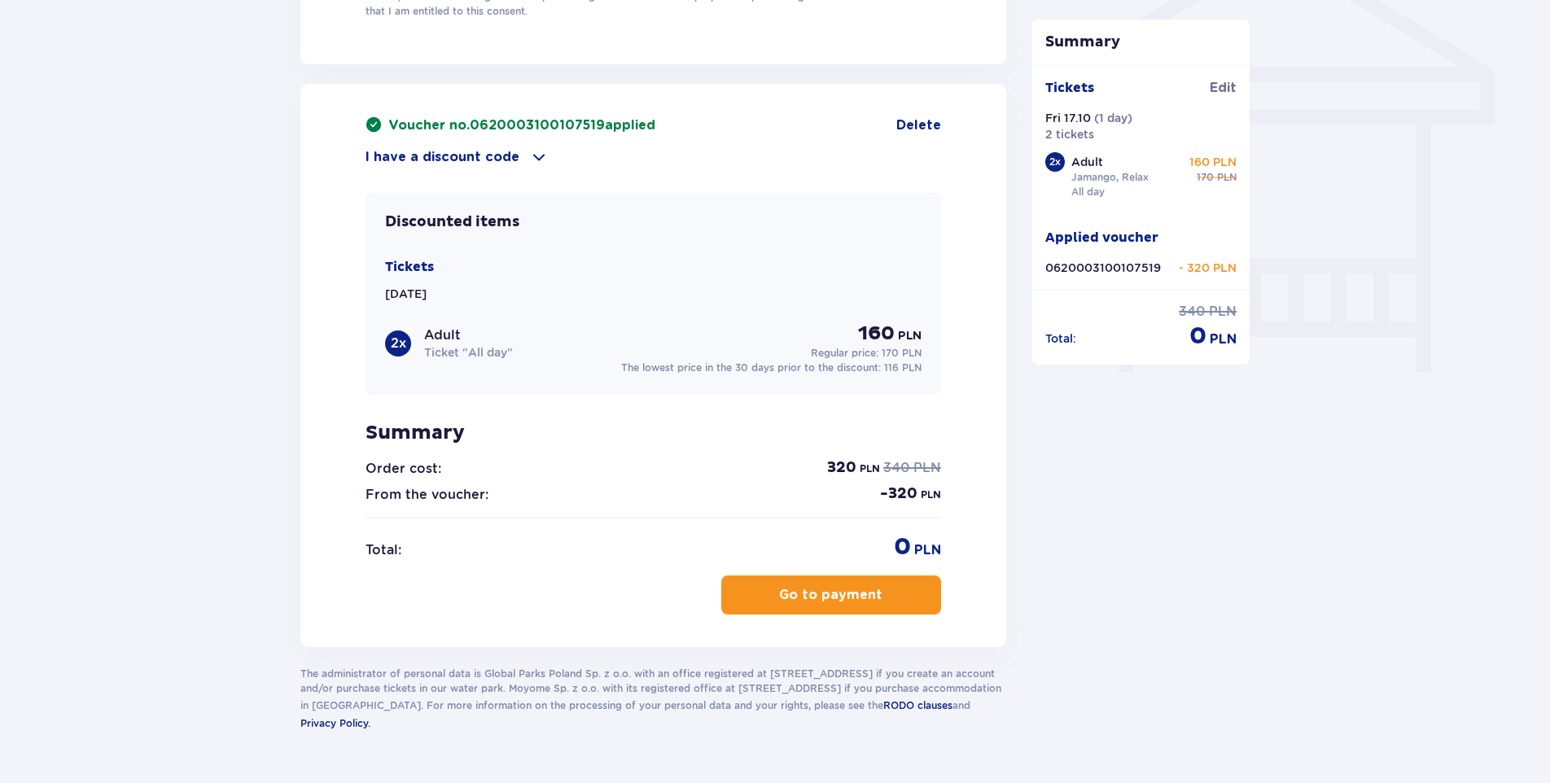
click at [833, 592] on p "Go to payment" at bounding box center [830, 595] width 103 height 18
